Goal: Check status: Check status

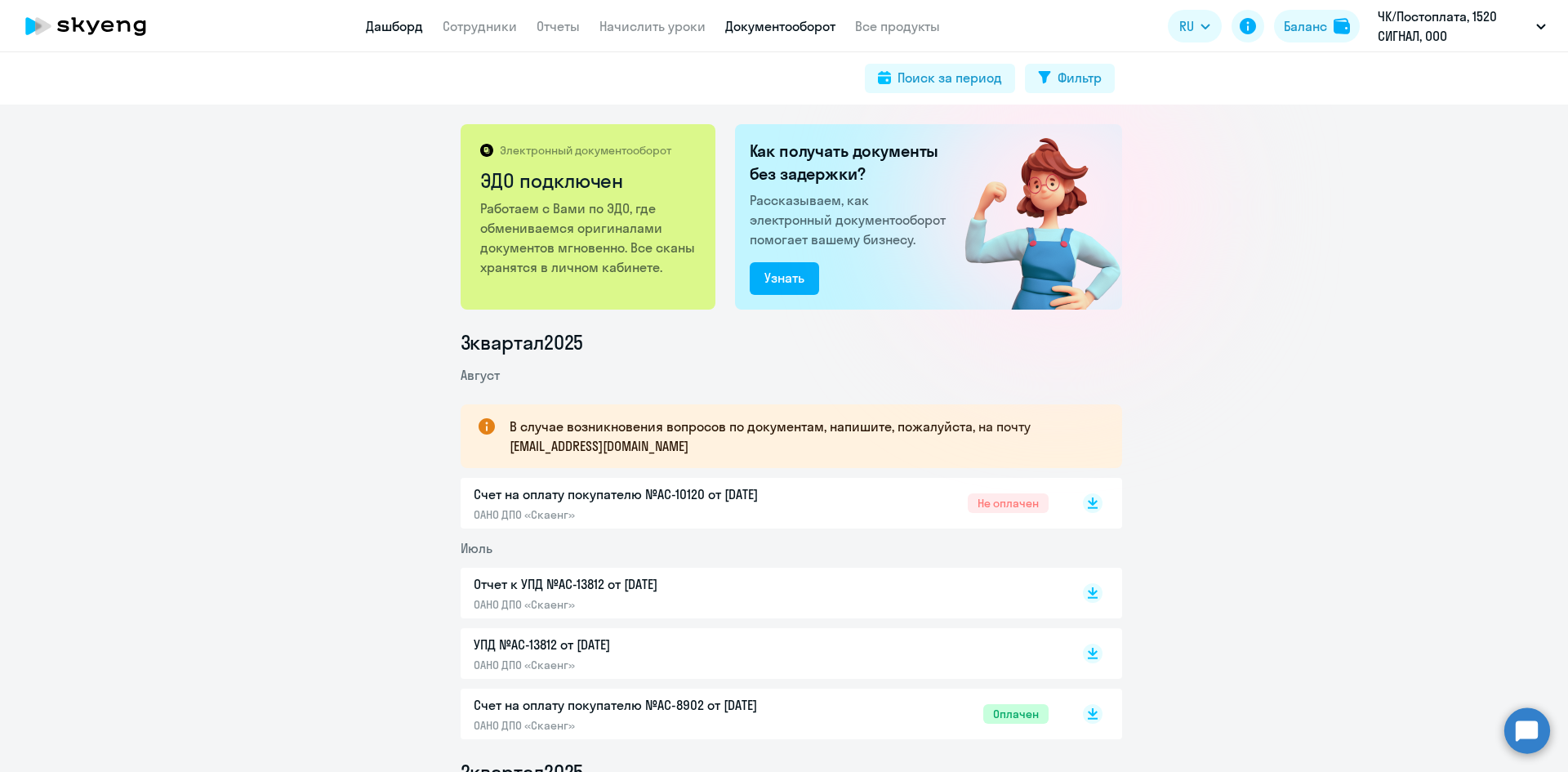
click at [404, 25] on link "Дашборд" at bounding box center [394, 26] width 57 height 16
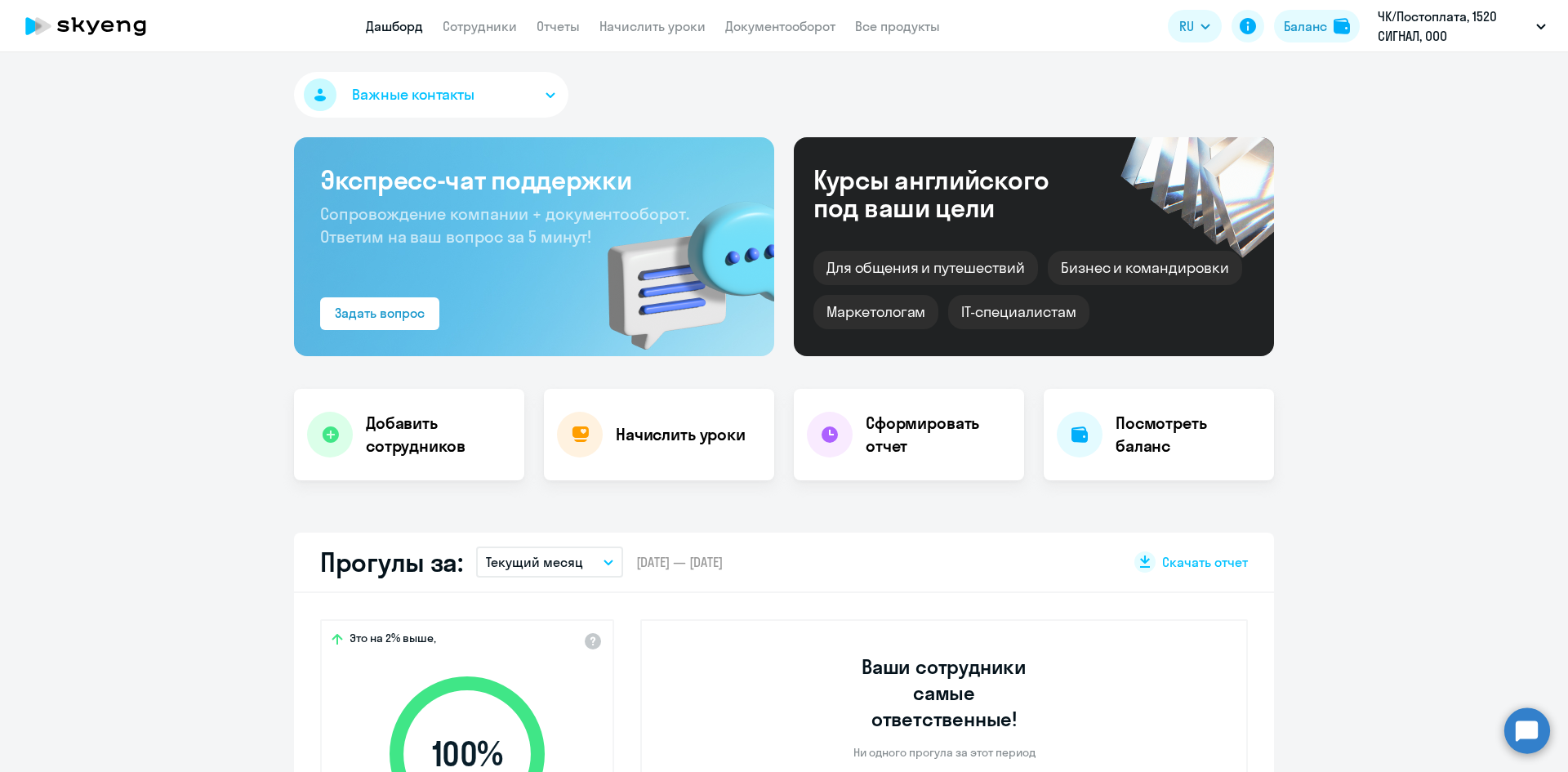
select select "30"
click at [1301, 20] on div "Баланс" at bounding box center [1306, 26] width 44 height 20
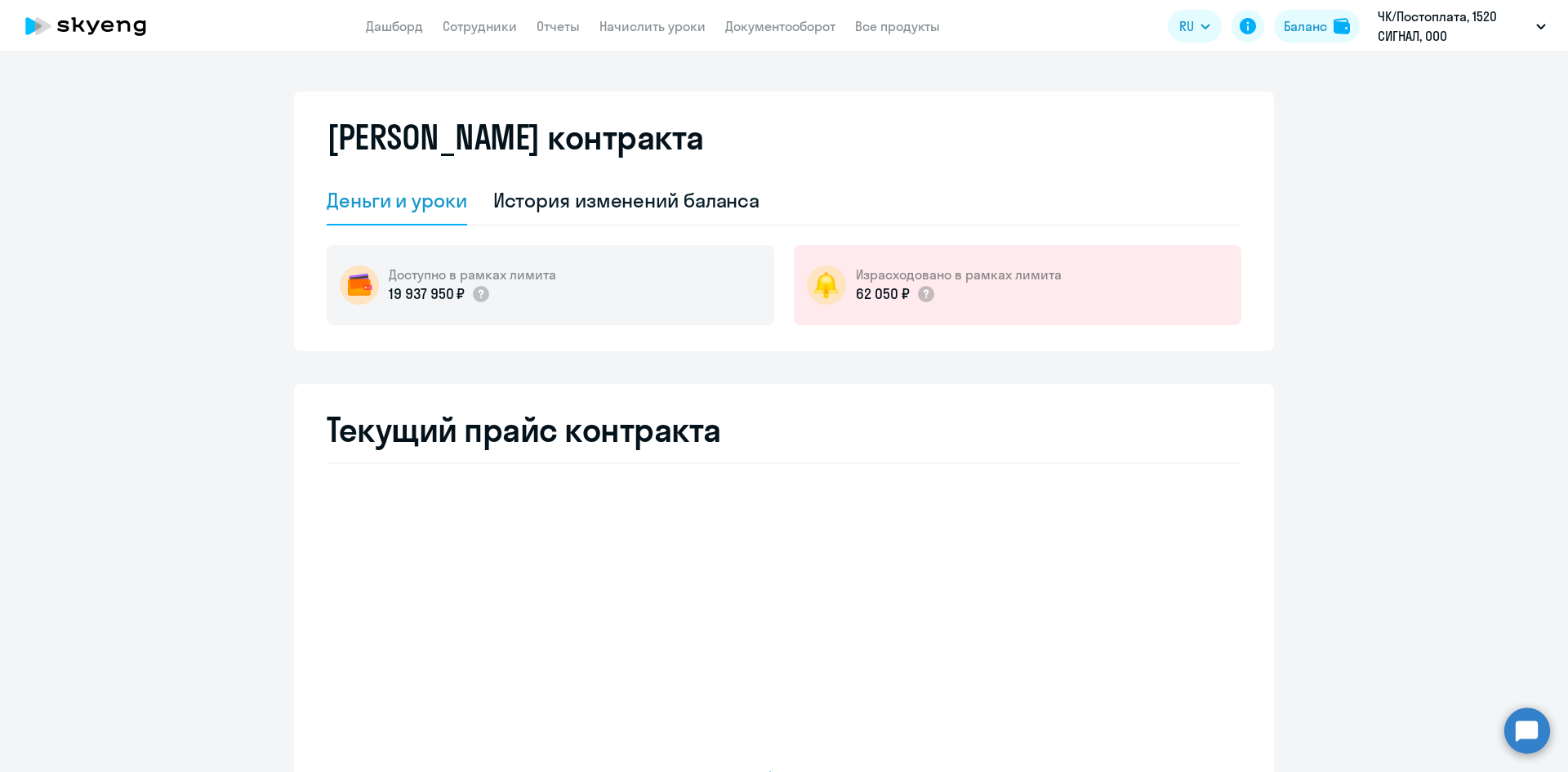
select select "english_adult_not_native_speaker"
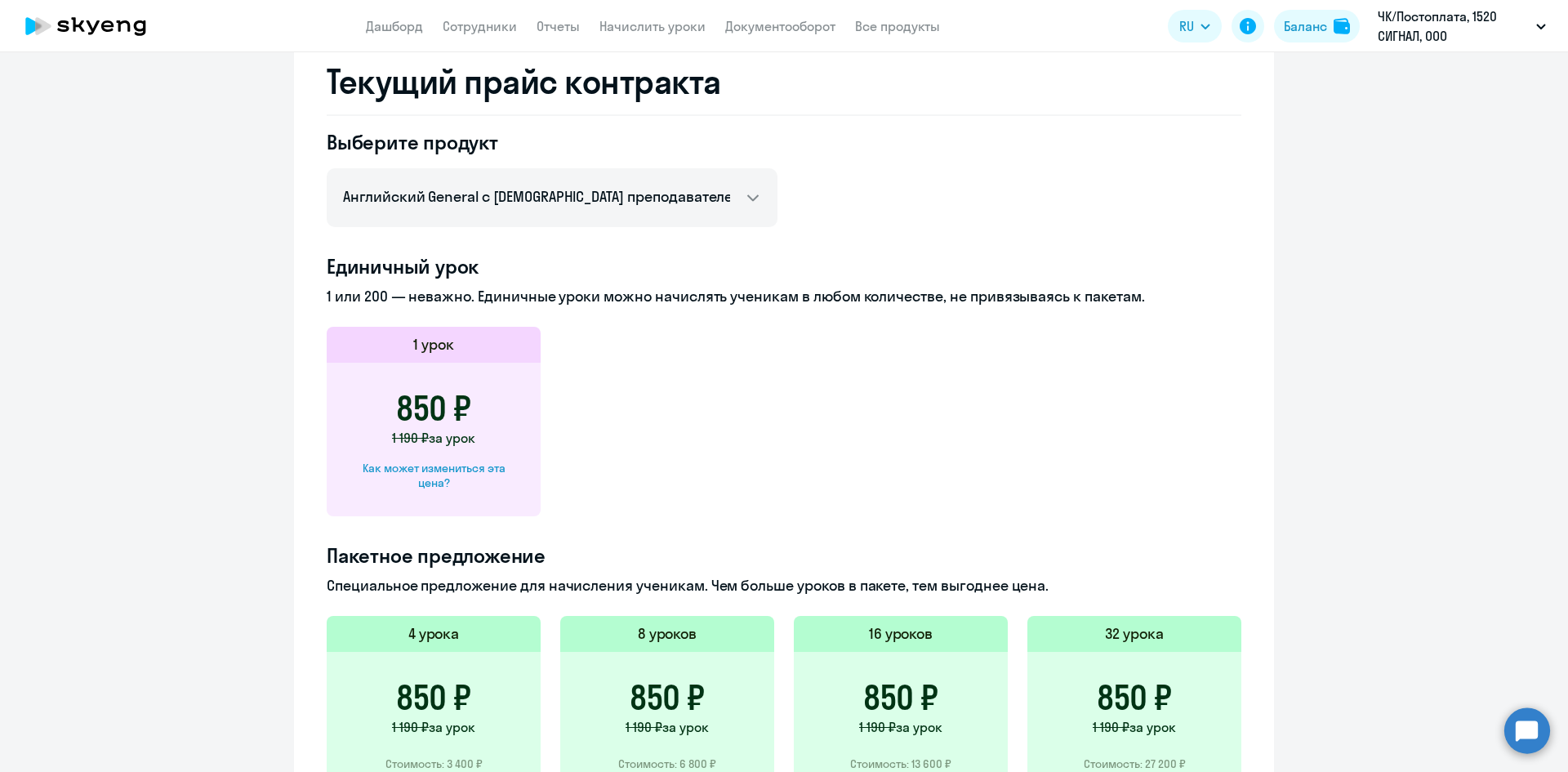
scroll to position [38, 0]
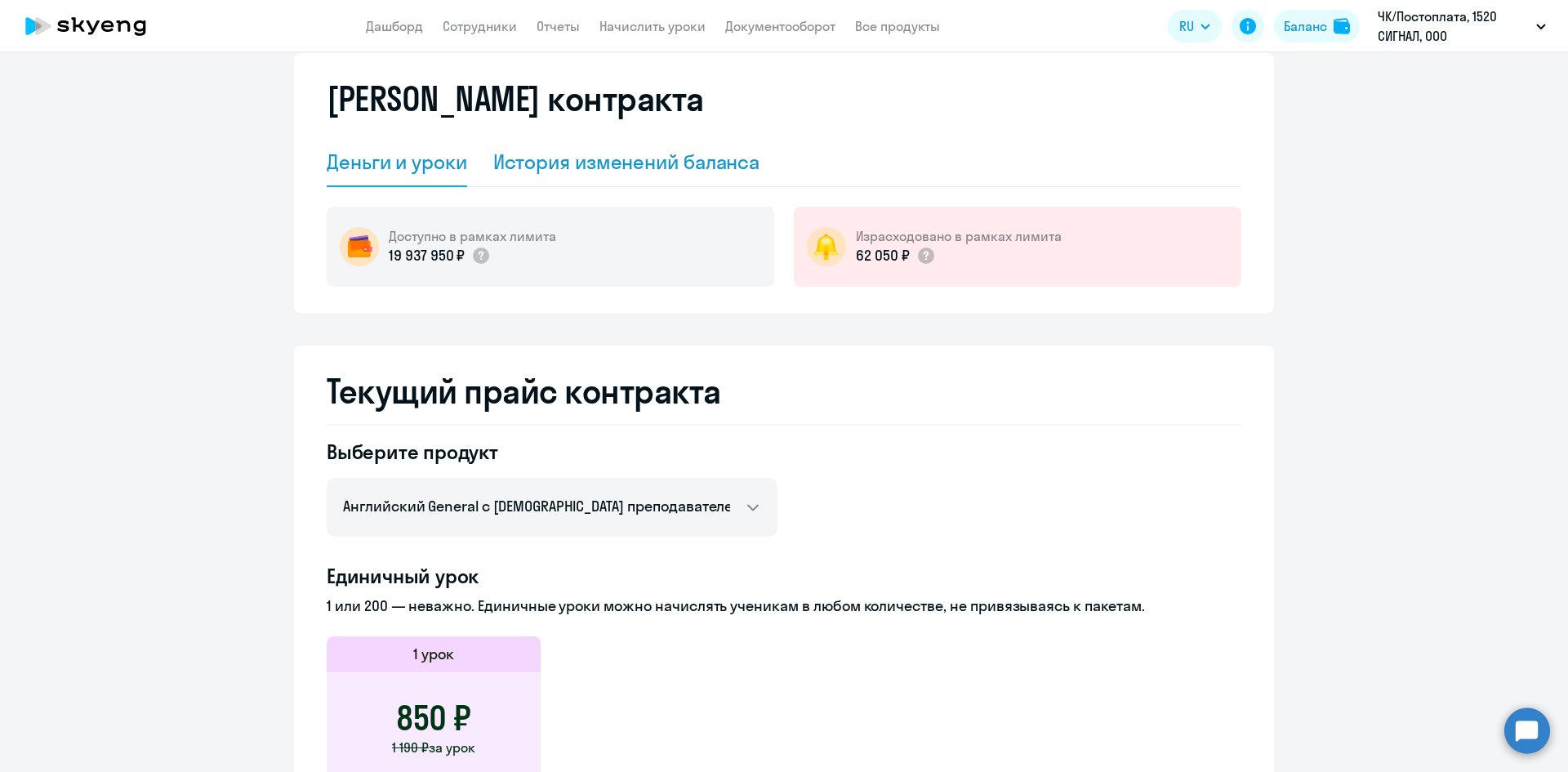
click at [642, 163] on div "История изменений баланса" at bounding box center [626, 161] width 267 height 26
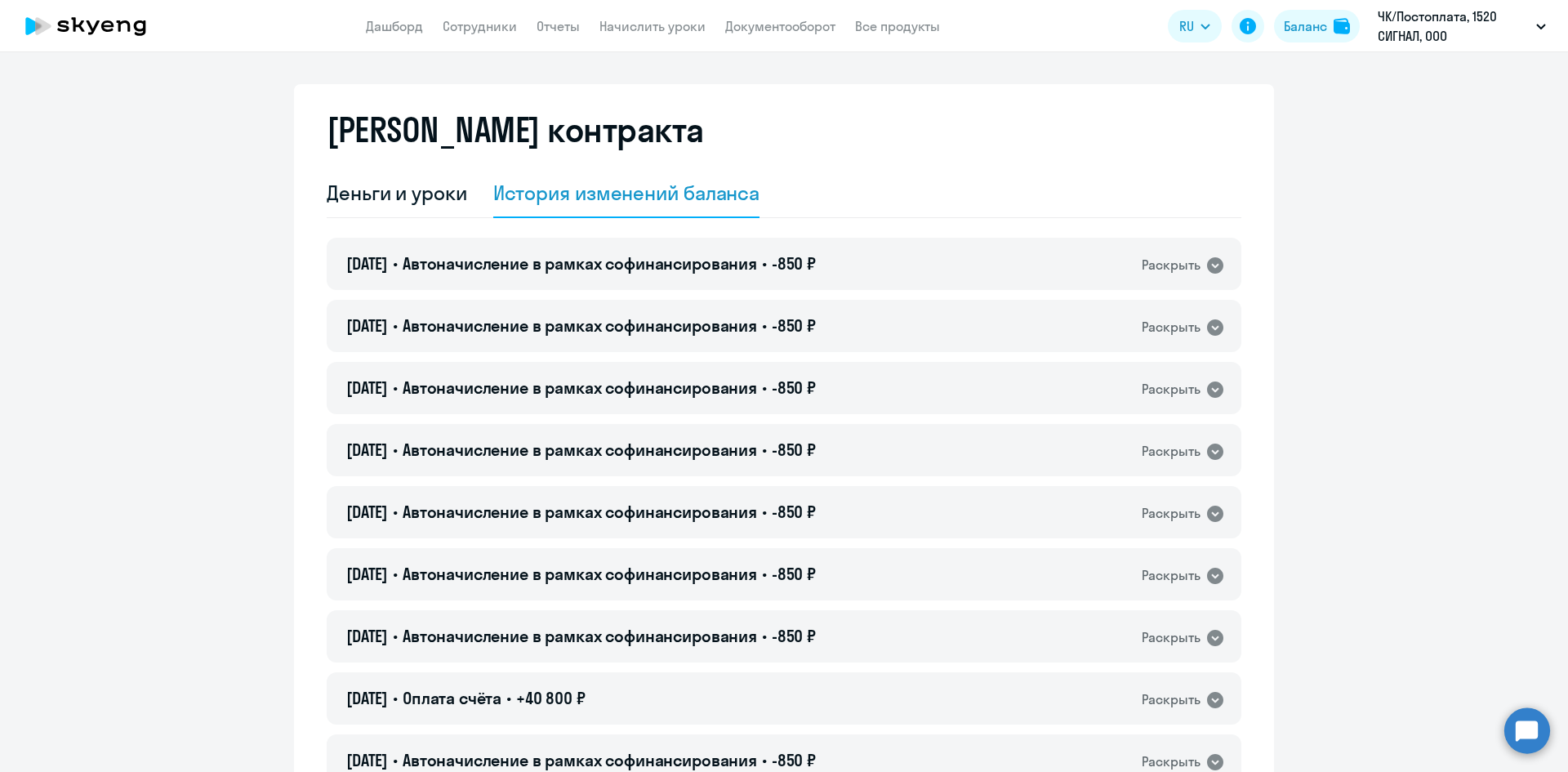
scroll to position [0, 0]
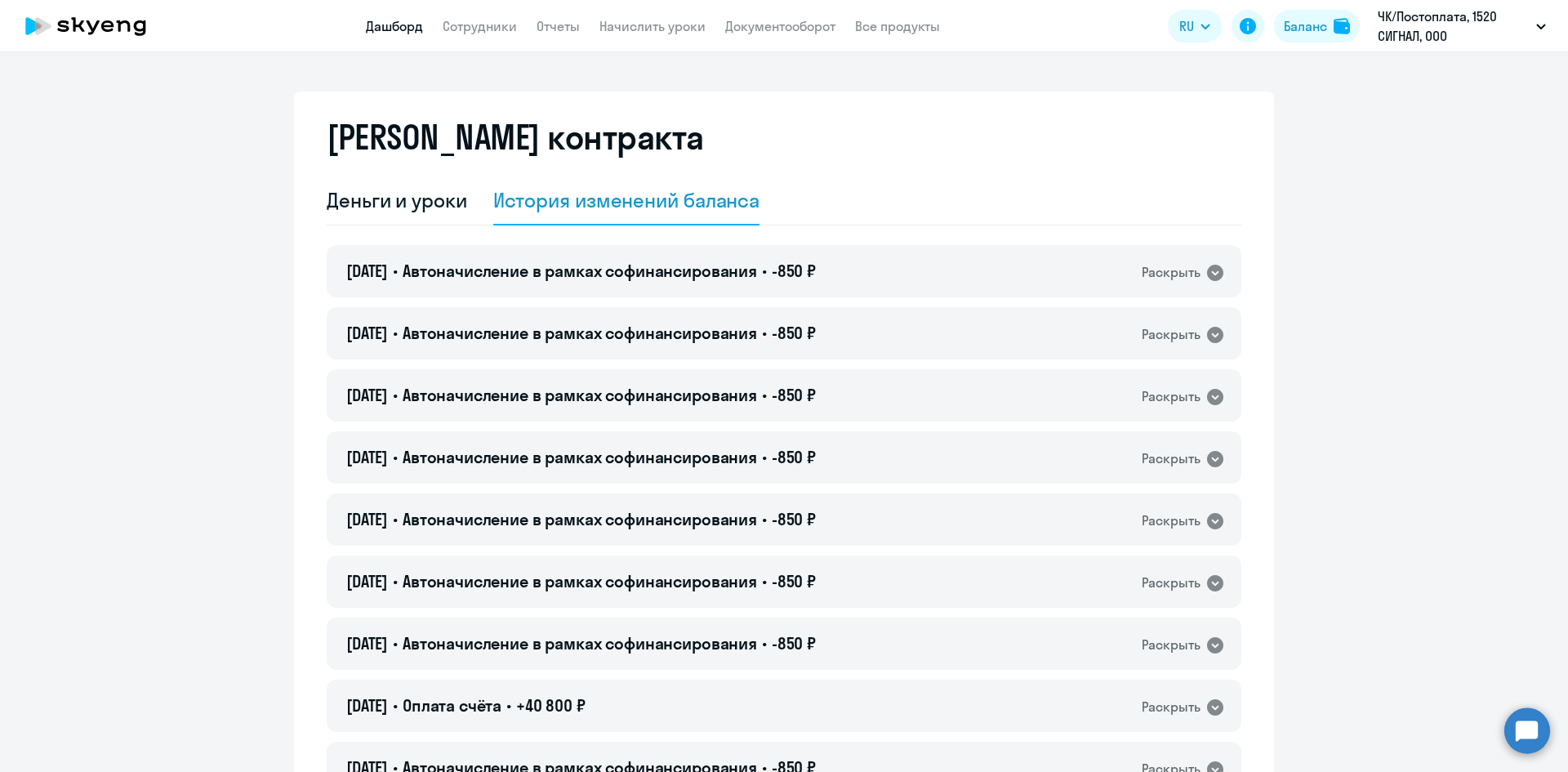
click at [405, 26] on link "Дашборд" at bounding box center [394, 26] width 57 height 16
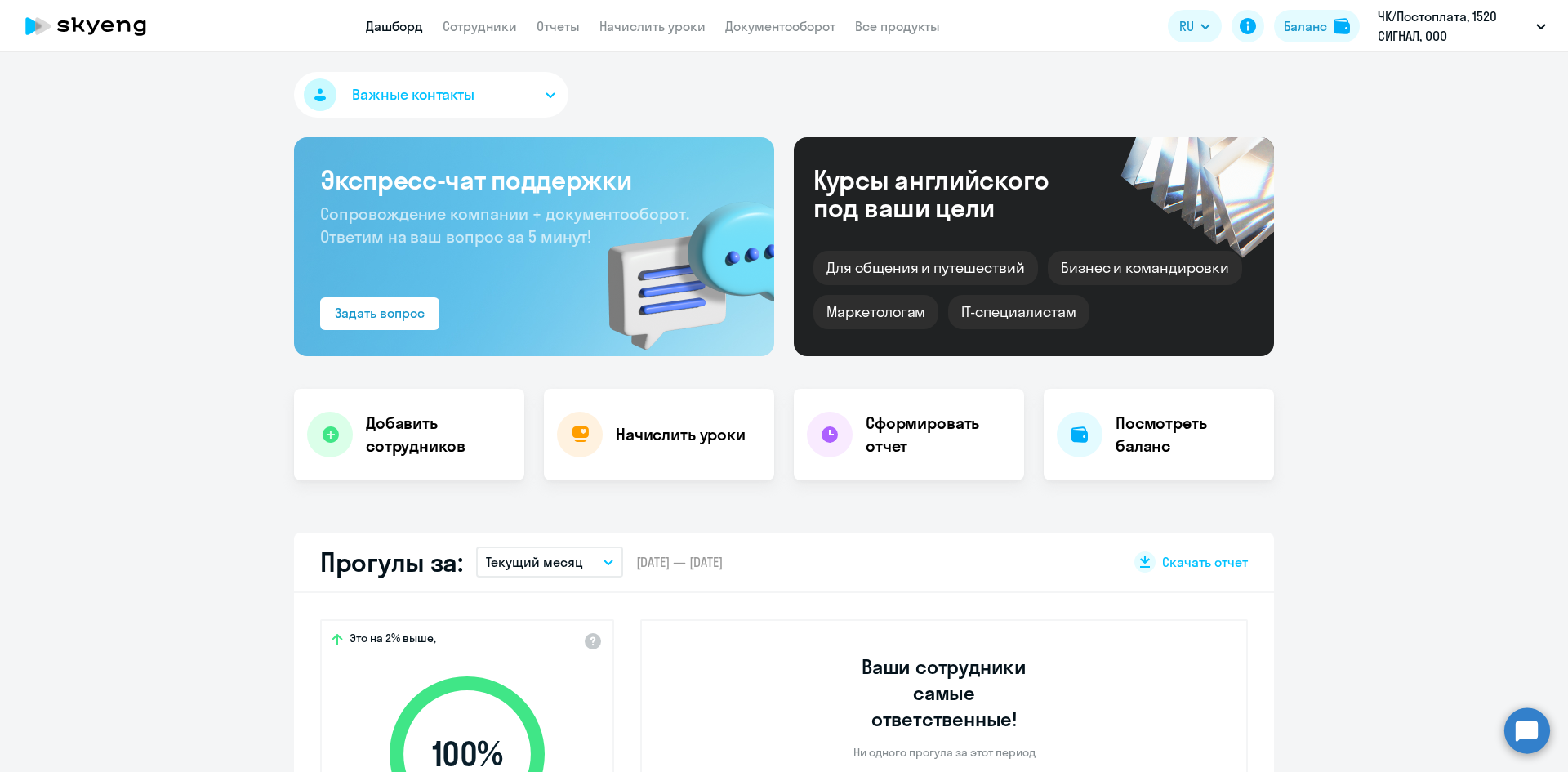
select select "30"
